Goal: Consume media (video, audio): Consume media (video, audio)

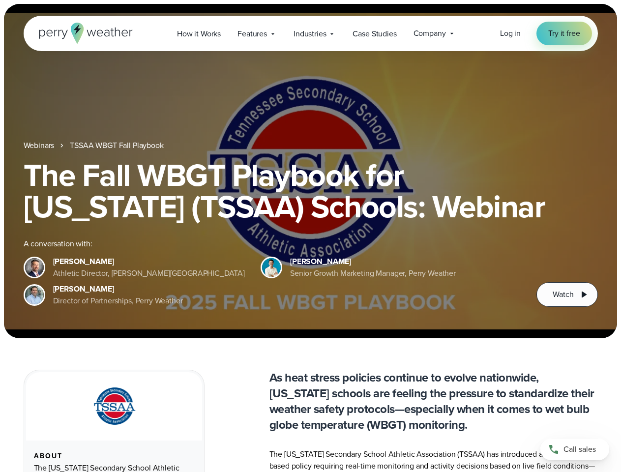
click at [310, 236] on div "The Fall WBGT Playbook for [US_STATE] (TSSAA) Schools: Webinar A conversation w…" at bounding box center [311, 232] width 574 height 147
click at [310, 33] on span "Industries" at bounding box center [309, 34] width 32 height 12
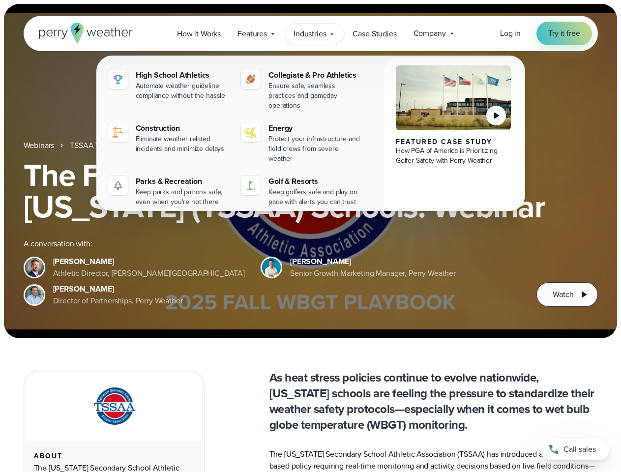
click at [310, 171] on h1 "The Fall WBGT Playbook for [US_STATE] (TSSAA) Schools: Webinar" at bounding box center [311, 190] width 574 height 63
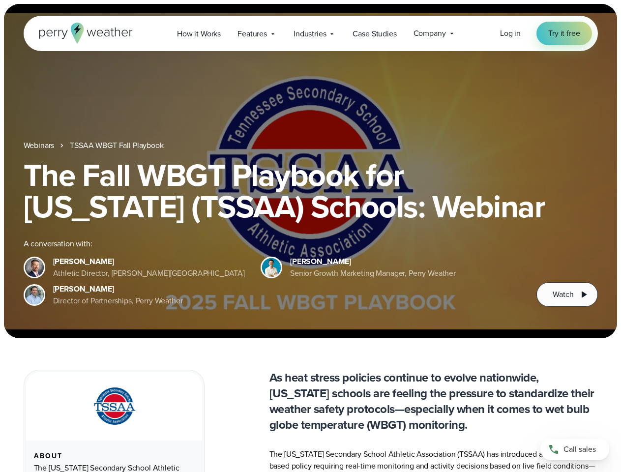
click at [117, 146] on link "TSSAA WBGT Fall Playbook" at bounding box center [116, 146] width 93 height 12
click at [567, 294] on span "Watch" at bounding box center [563, 295] width 21 height 12
